Goal: Check status: Check status

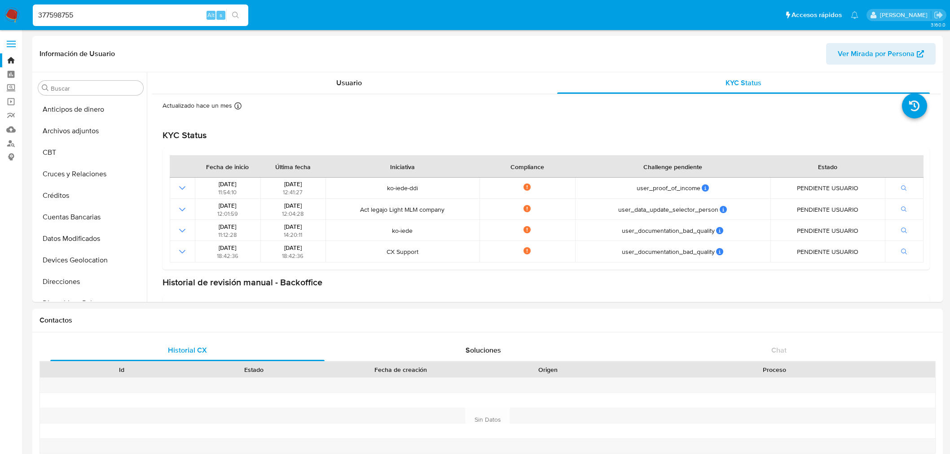
select select "10"
click at [75, 10] on input "377598755" at bounding box center [141, 15] width 216 height 12
type input "2325594672"
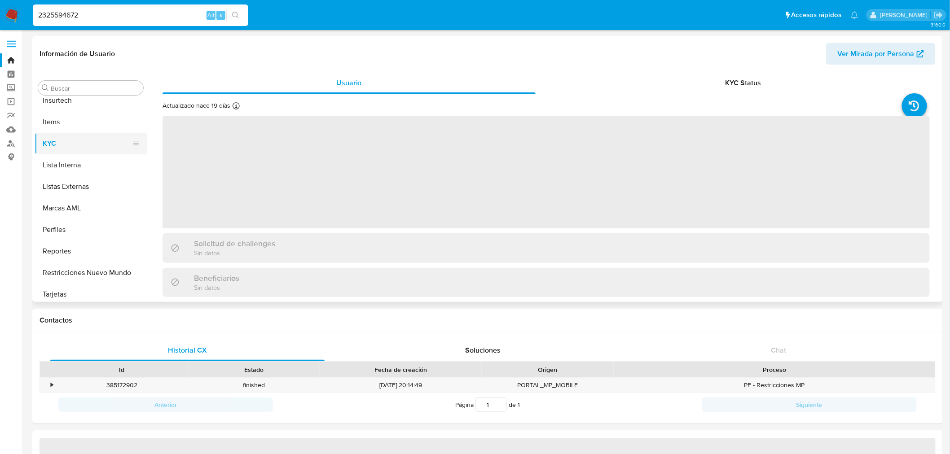
scroll to position [401, 0]
click at [704, 77] on div "KYC Status" at bounding box center [743, 83] width 373 height 22
select select "10"
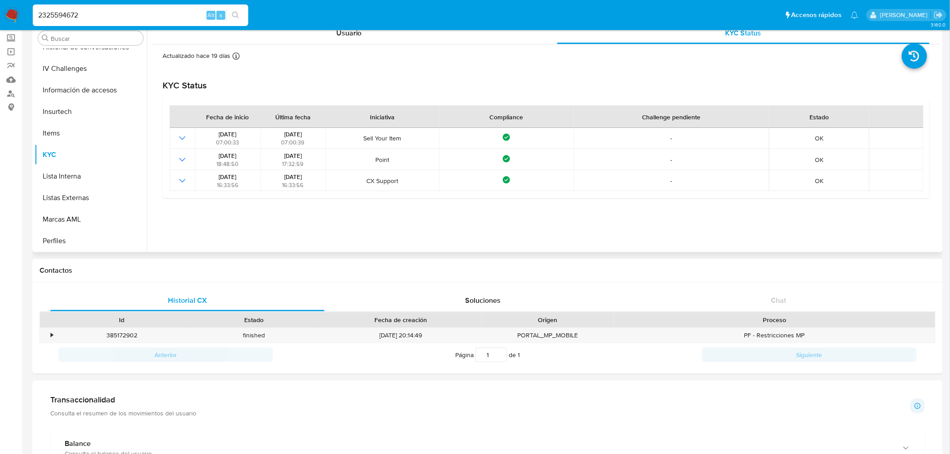
scroll to position [251, 0]
click at [78, 65] on button "General" at bounding box center [87, 67] width 105 height 22
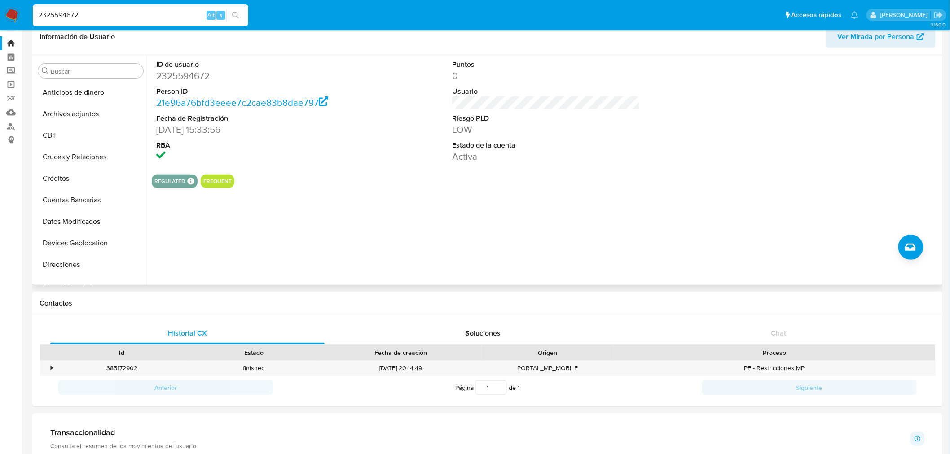
scroll to position [0, 0]
